Goal: Transaction & Acquisition: Obtain resource

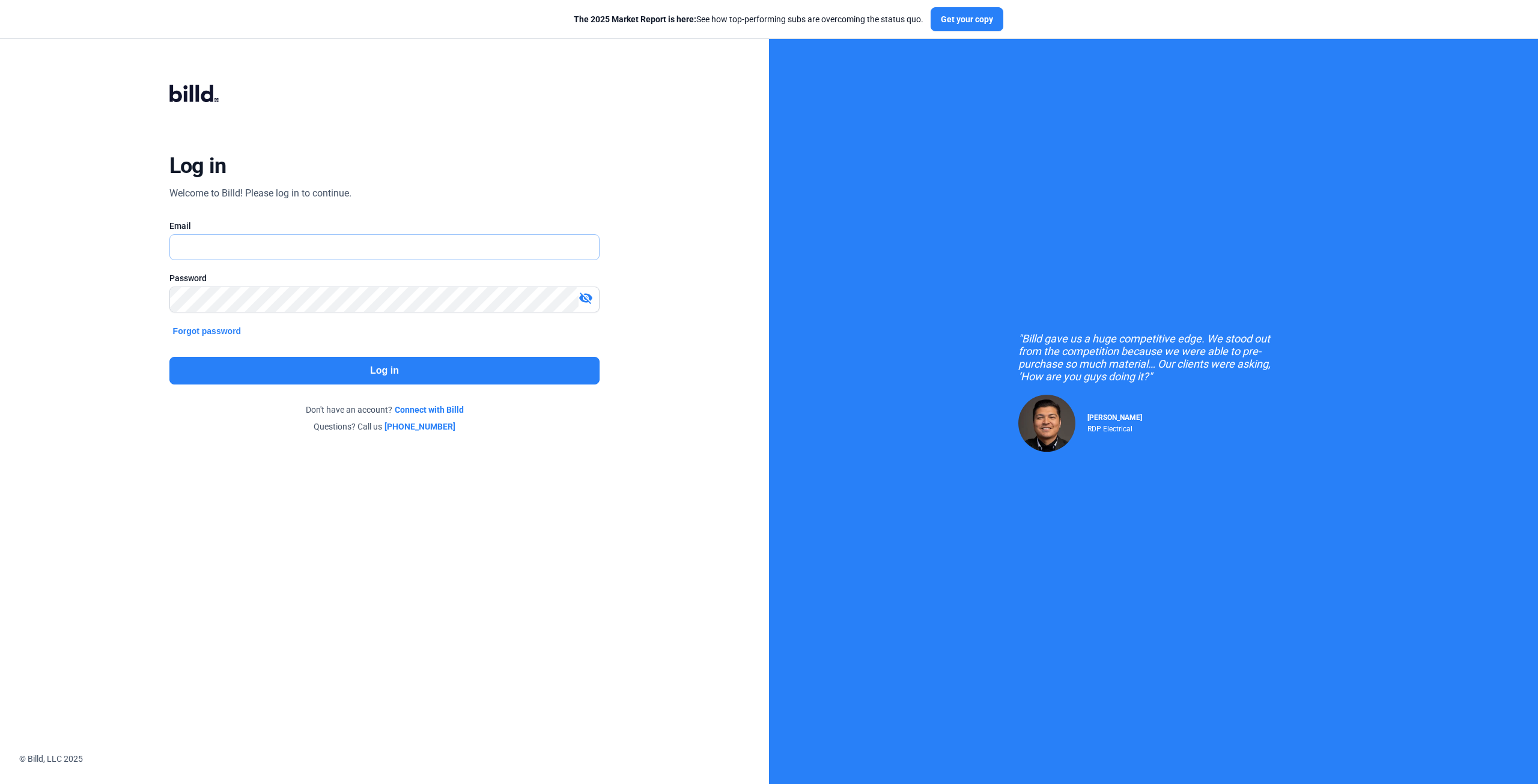
type input "[EMAIL_ADDRESS][DOMAIN_NAME]"
click at [323, 366] on button "Log in" at bounding box center [384, 371] width 430 height 28
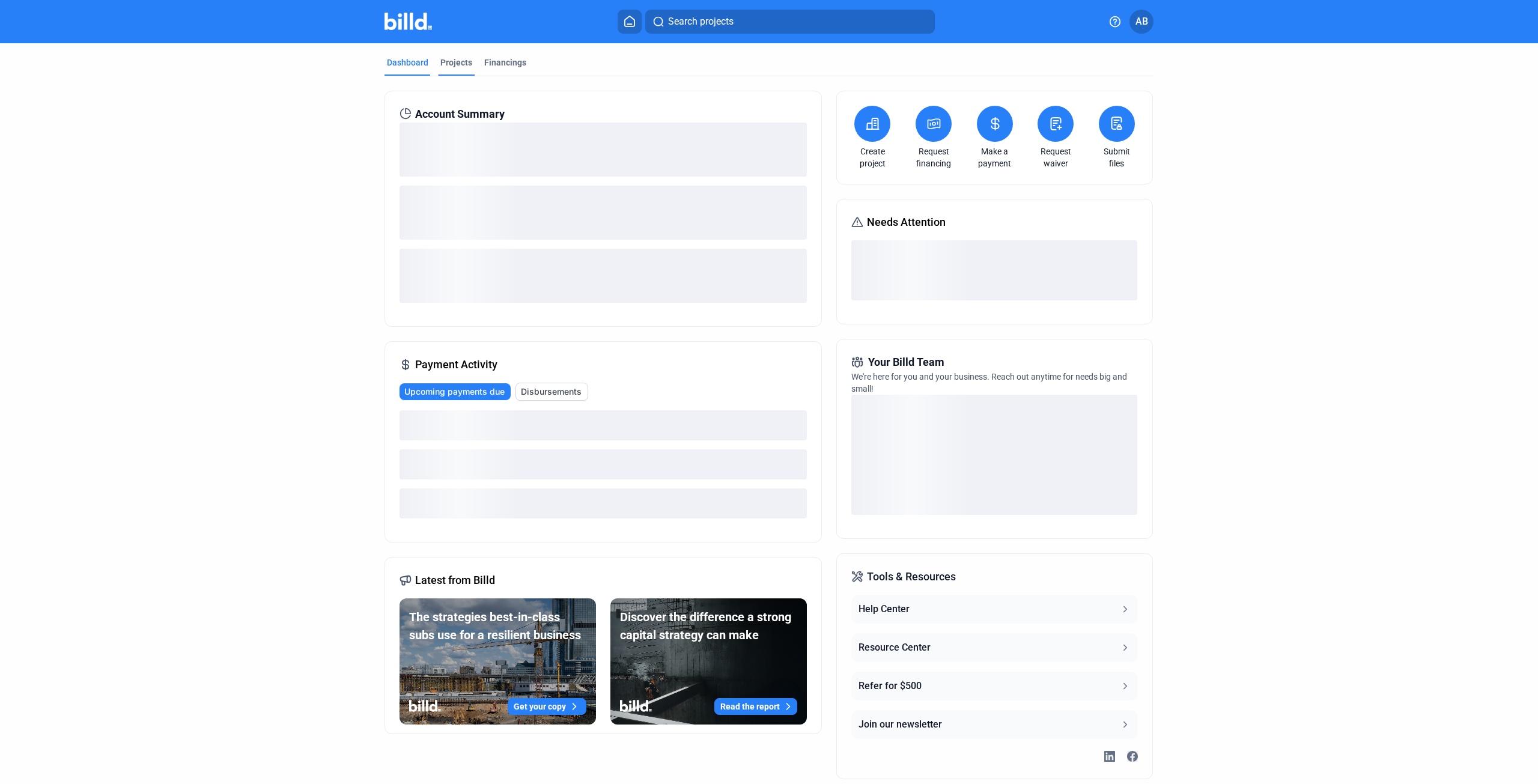
click at [447, 59] on div "Projects" at bounding box center [456, 62] width 32 height 12
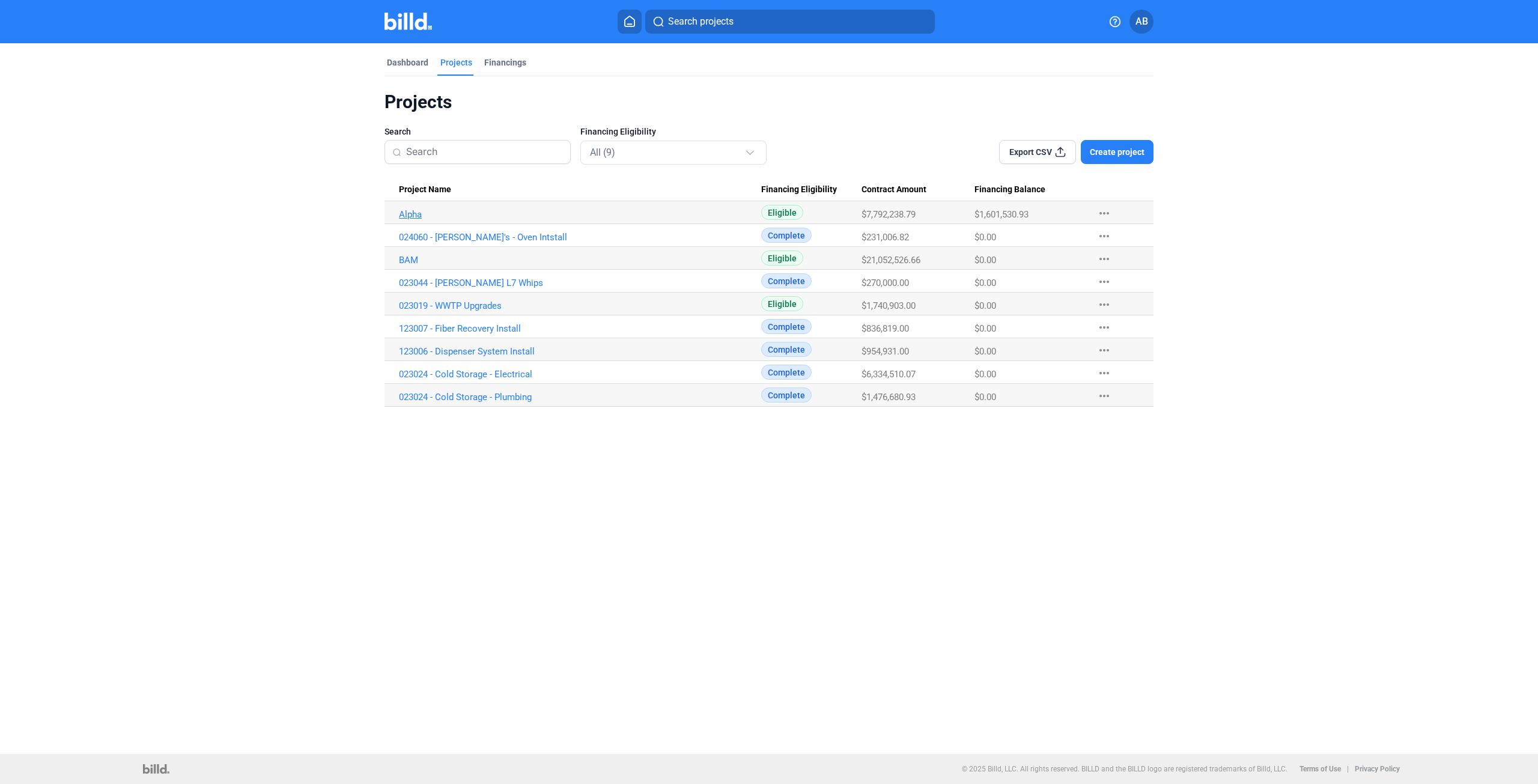
click at [415, 216] on link "Alpha" at bounding box center [581, 214] width 362 height 11
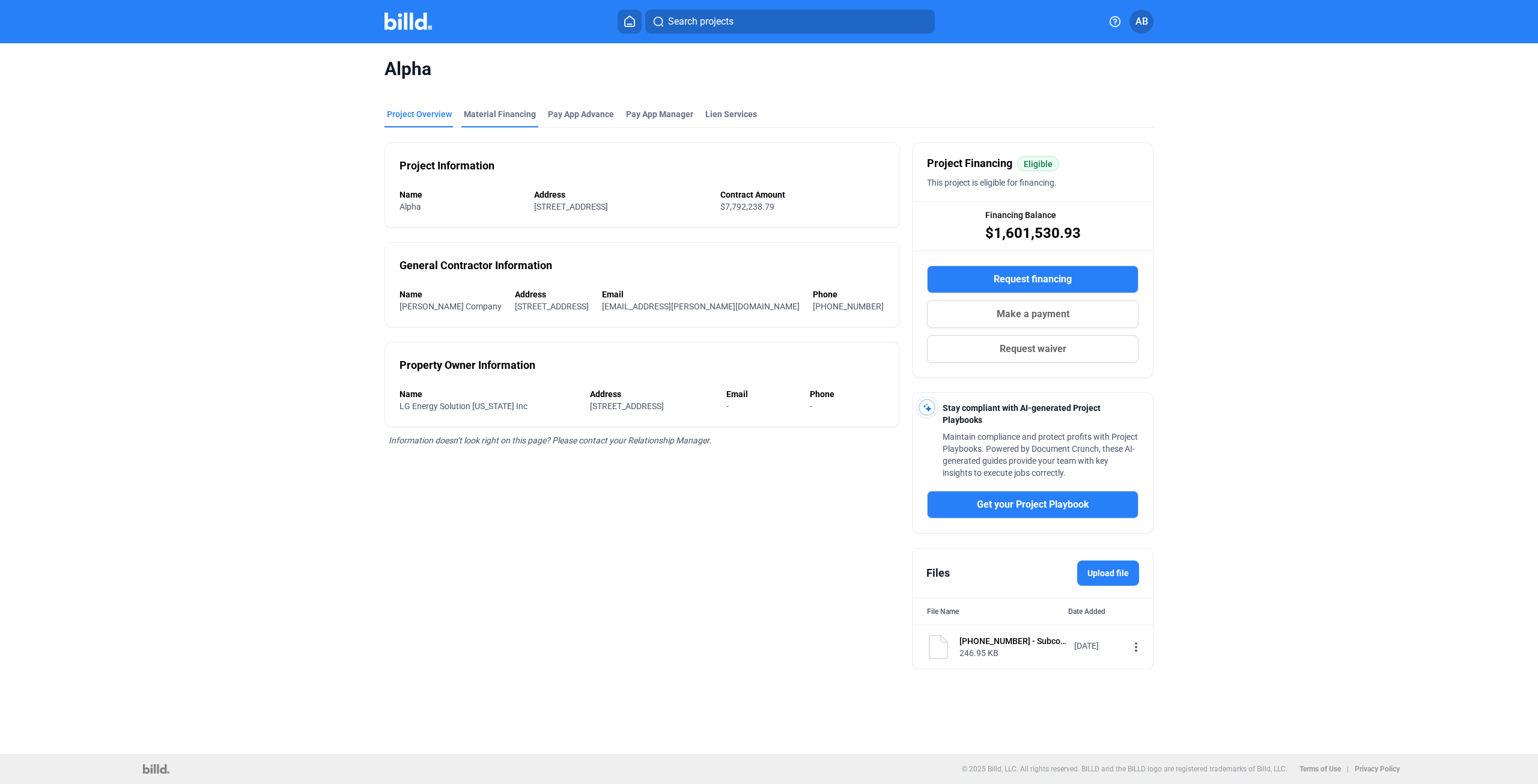
click at [482, 111] on div "Material Financing" at bounding box center [500, 114] width 72 height 12
